Goal: Navigation & Orientation: Find specific page/section

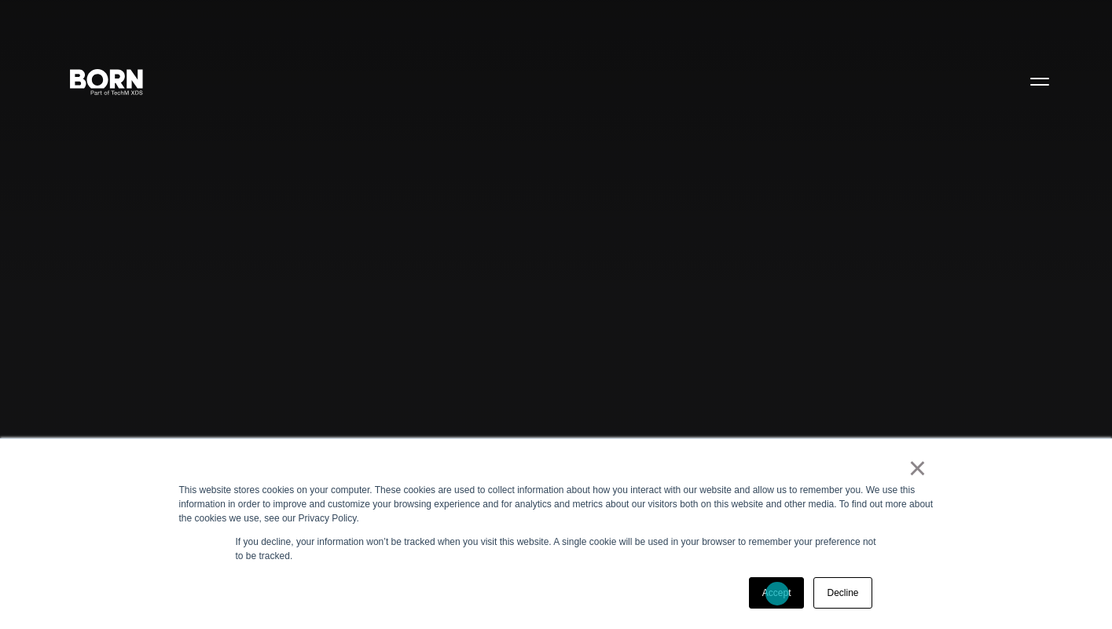
click at [775, 597] on link "Accept" at bounding box center [777, 592] width 56 height 31
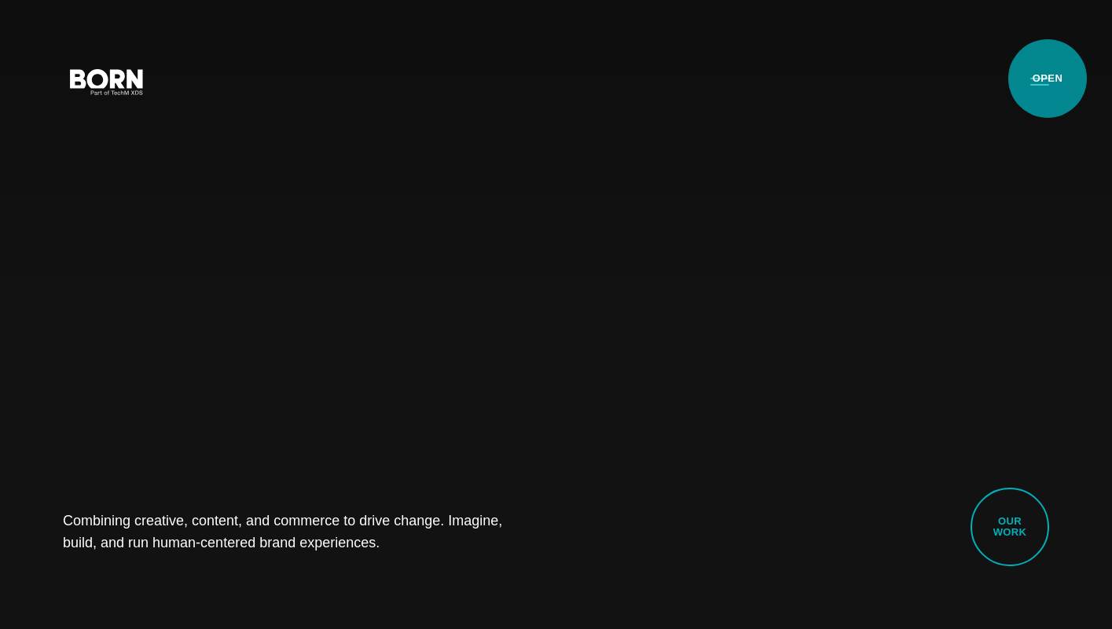
click at [1047, 79] on button "Primary Menu" at bounding box center [1040, 80] width 38 height 33
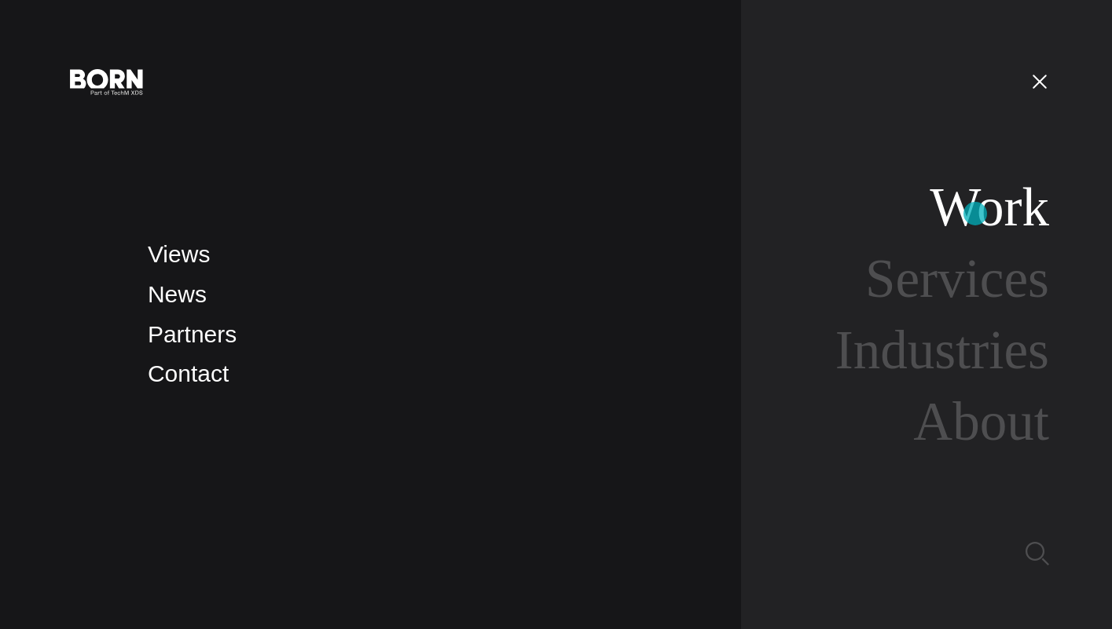
click at [976, 211] on link "Work" at bounding box center [988, 207] width 119 height 60
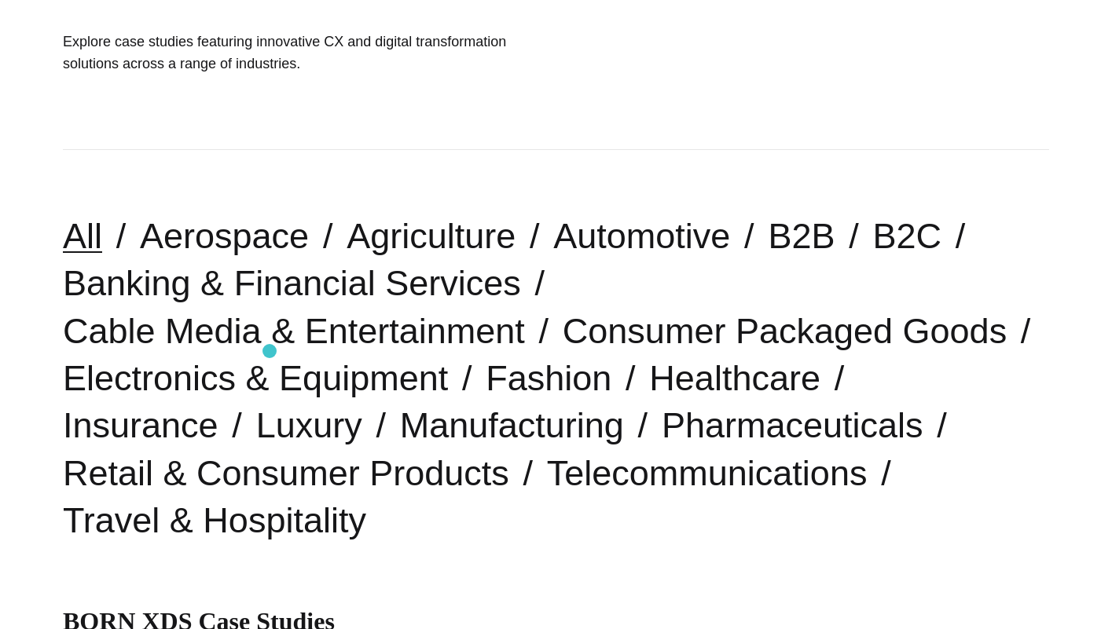
scroll to position [273, 0]
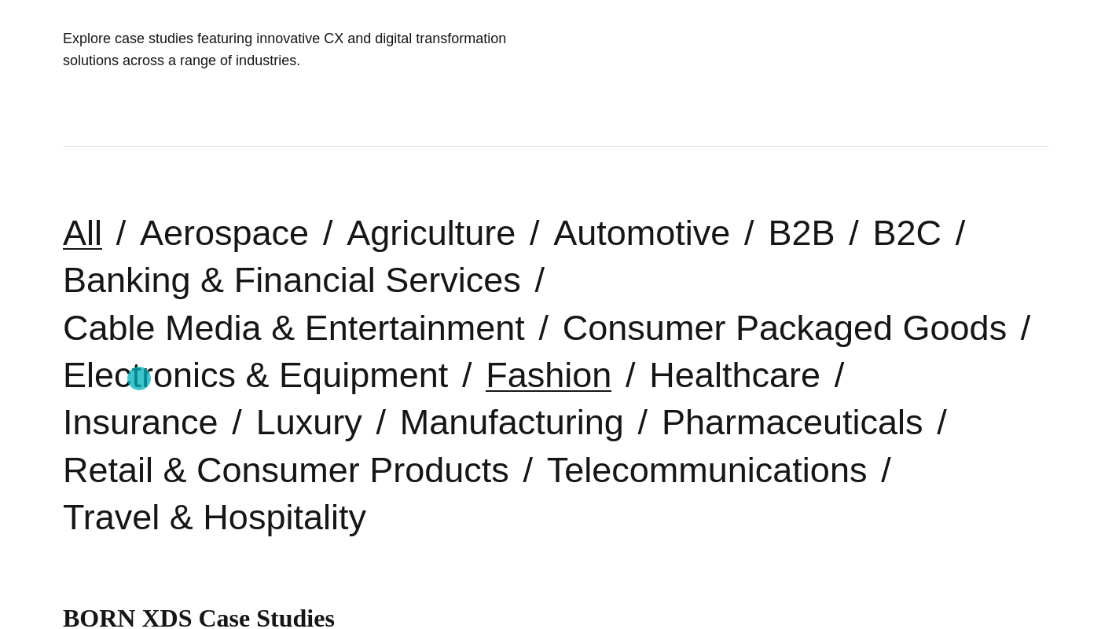
click at [486, 379] on link "Fashion" at bounding box center [549, 375] width 126 height 40
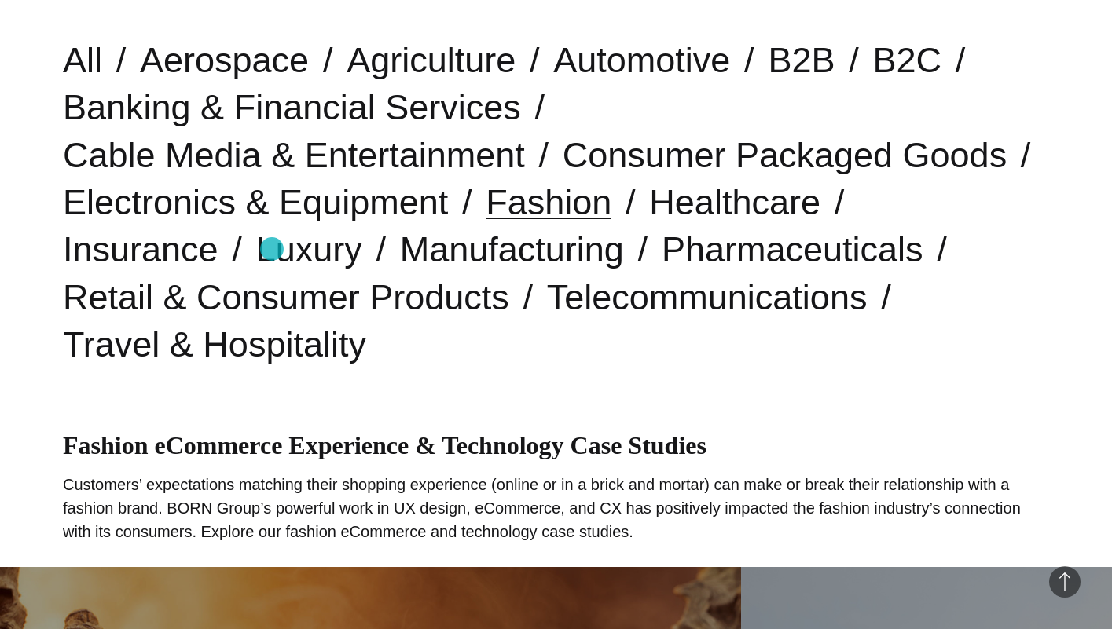
scroll to position [438, 0]
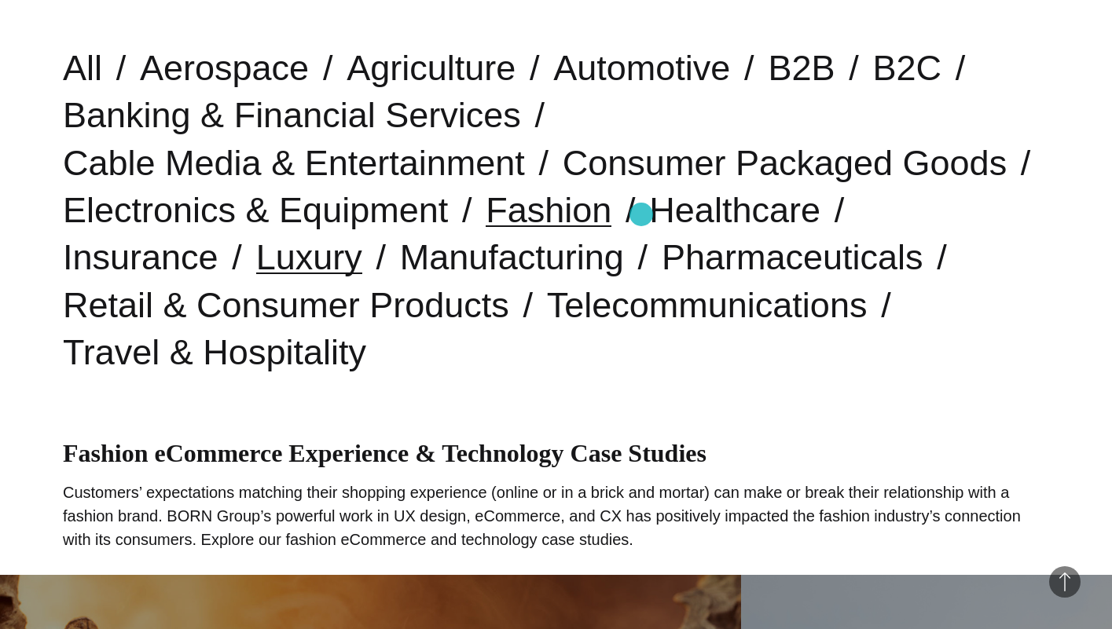
click at [362, 237] on link "Luxury" at bounding box center [309, 257] width 106 height 40
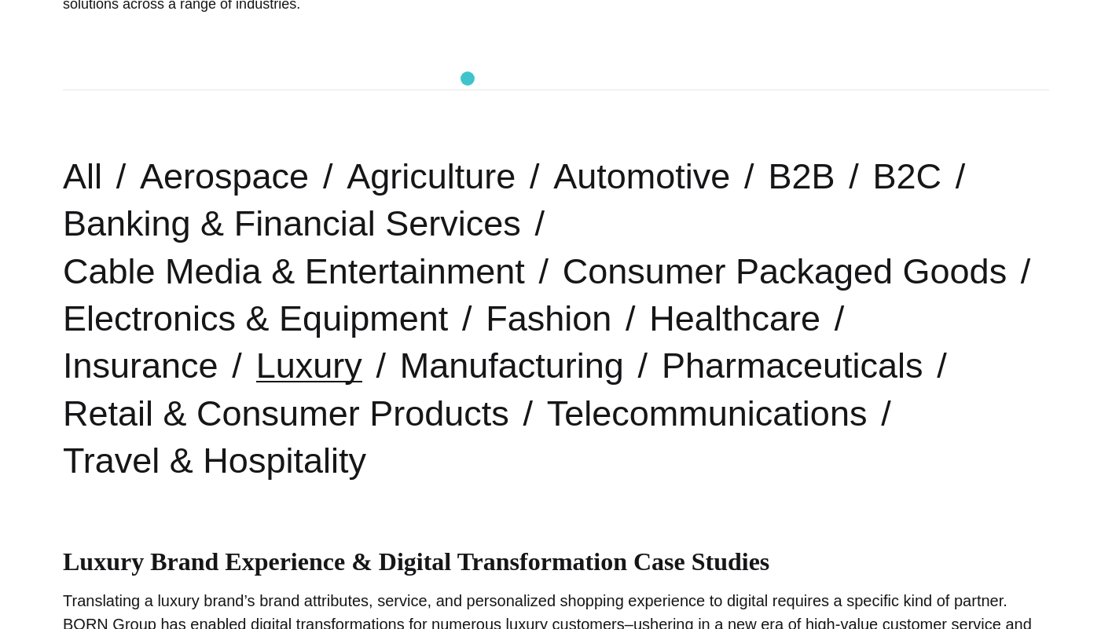
scroll to position [457, 0]
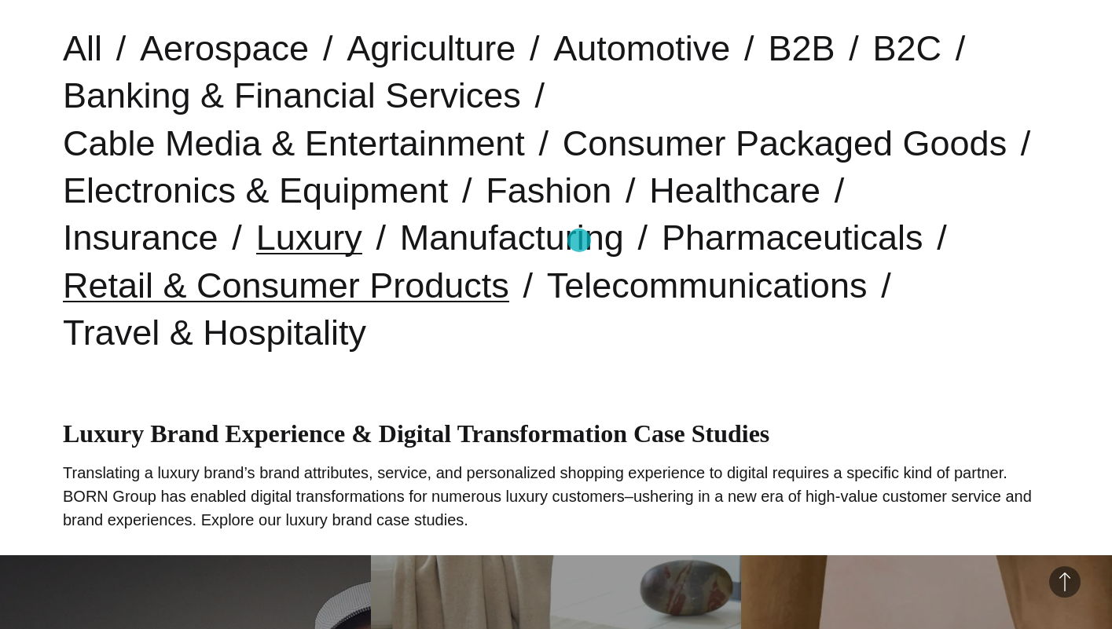
click at [509, 266] on link "Retail & Consumer Products" at bounding box center [286, 286] width 446 height 40
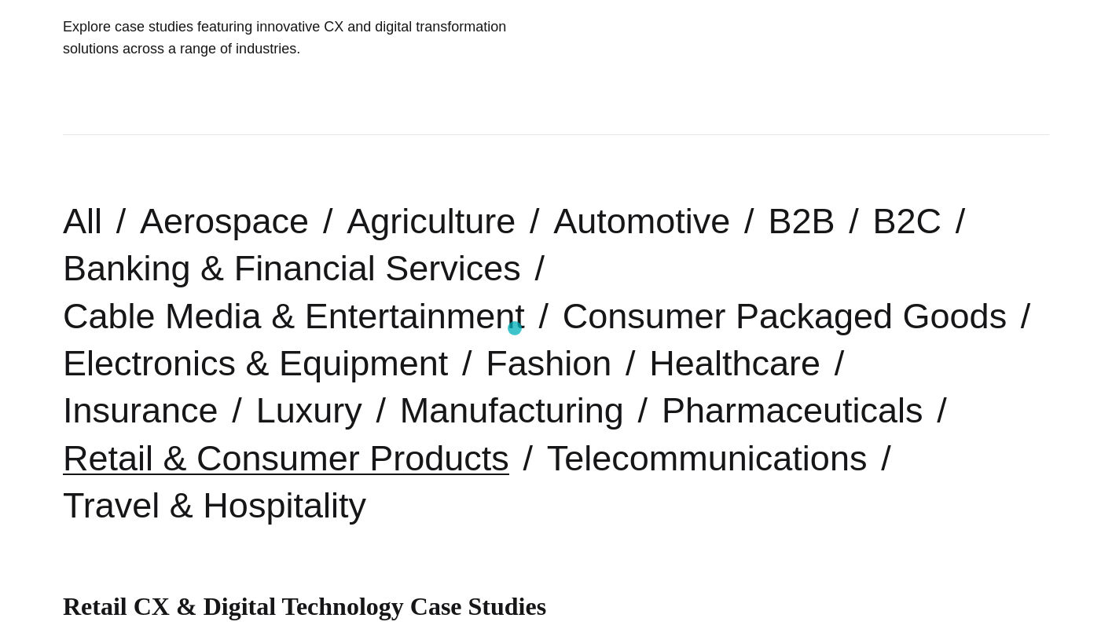
scroll to position [354, 0]
